Goal: Information Seeking & Learning: Learn about a topic

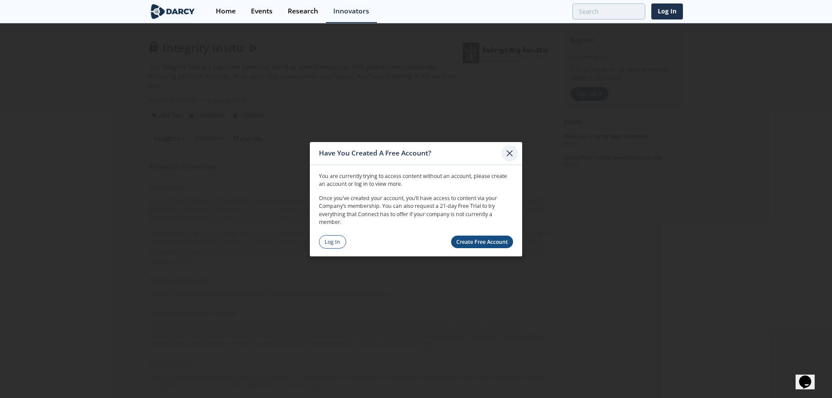
click at [505, 150] on icon at bounding box center [510, 153] width 10 height 10
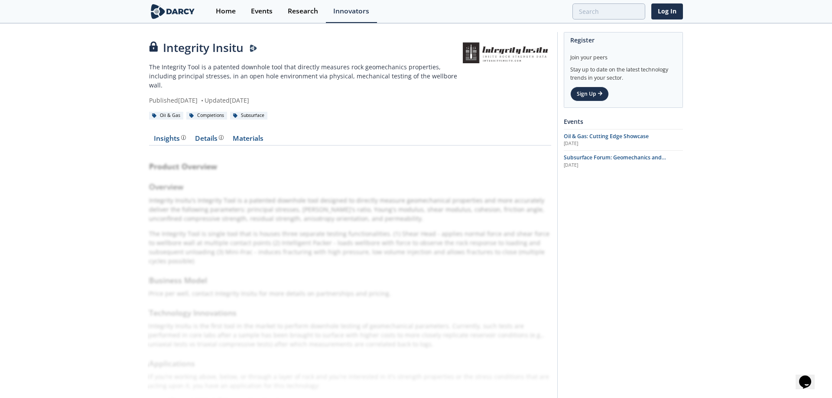
click at [280, 162] on div "Product Overview Overview Integrity Insitu's Integrity Tool is a patented downh…" at bounding box center [350, 318] width 402 height 333
